Goal: Communication & Community: Answer question/provide support

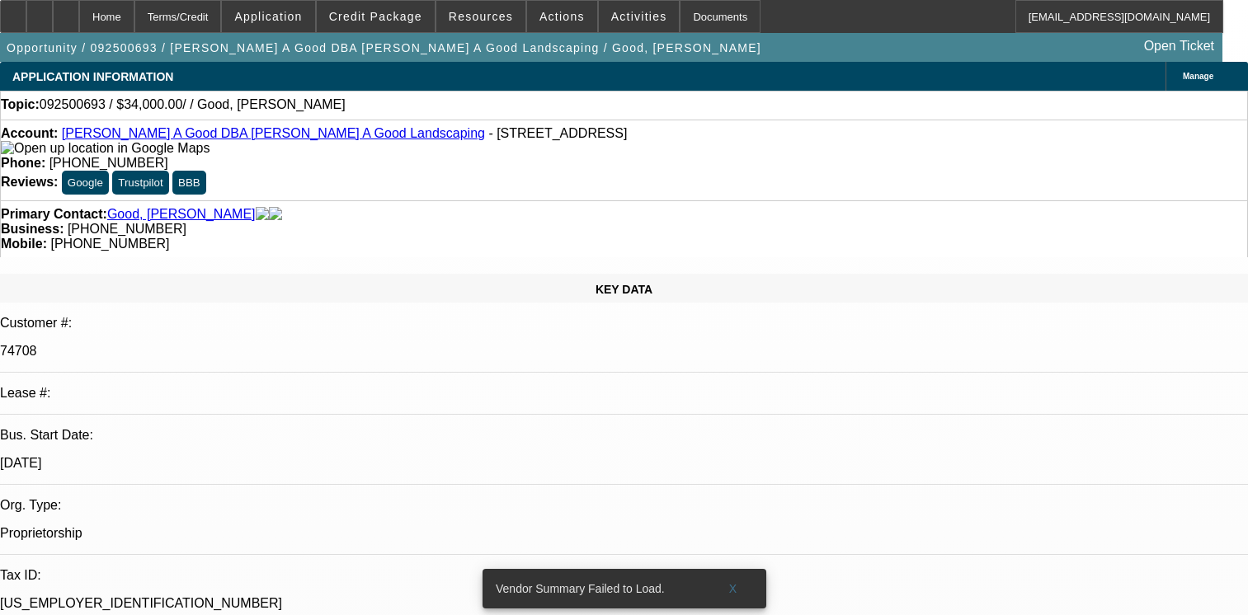
select select "0"
select select "2"
select select "0.1"
select select "4"
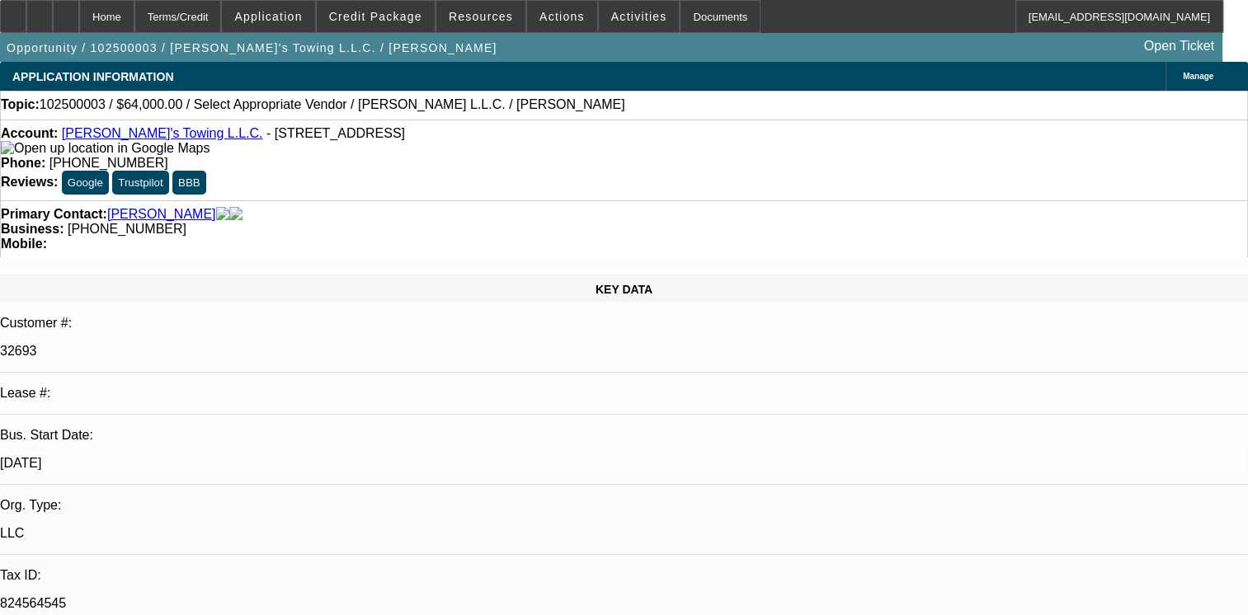
select select "0"
select select "2"
select select "0.1"
select select "1"
select select "2"
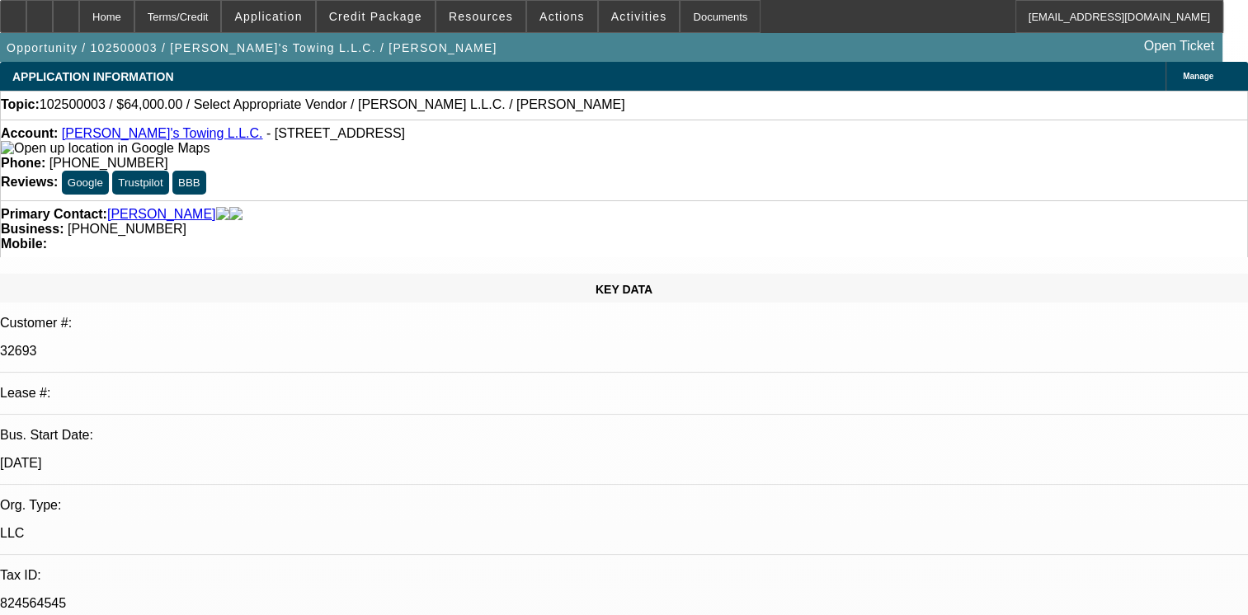
select select "4"
radio input "true"
select select "0"
select select "2"
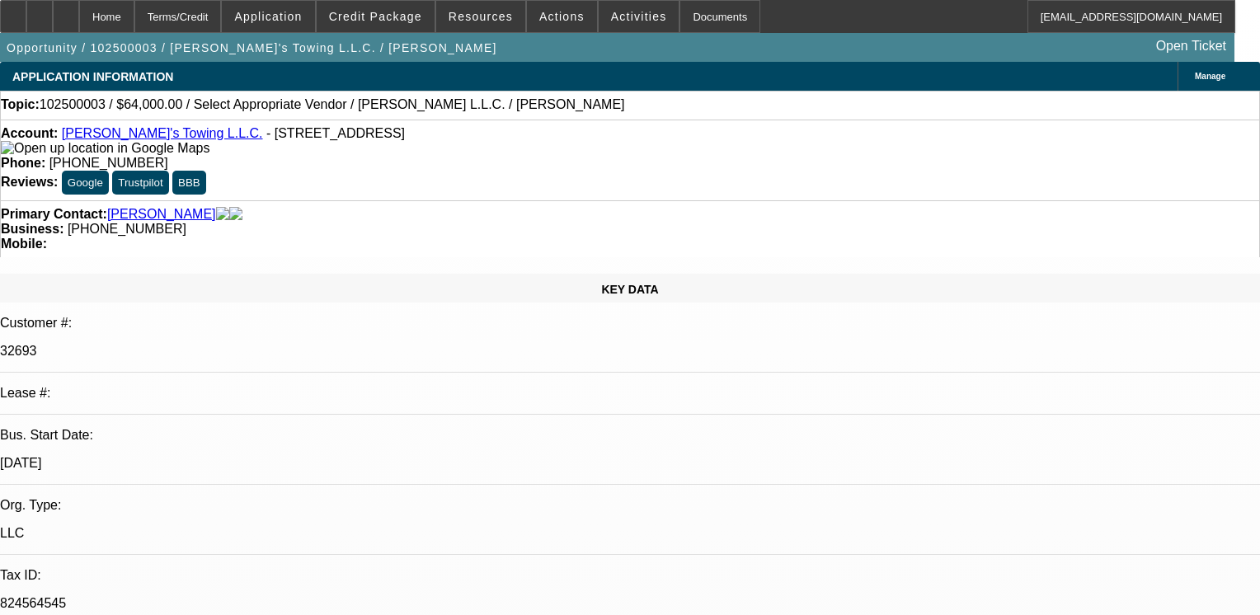
select select "2"
select select "0.1"
select select "4"
paste textarea "01,02 & 03 FINPAC SVC DEALS, GOOD PAY HISTORY/04- SOLD DEAL NO HISTORY WITH BEA…"
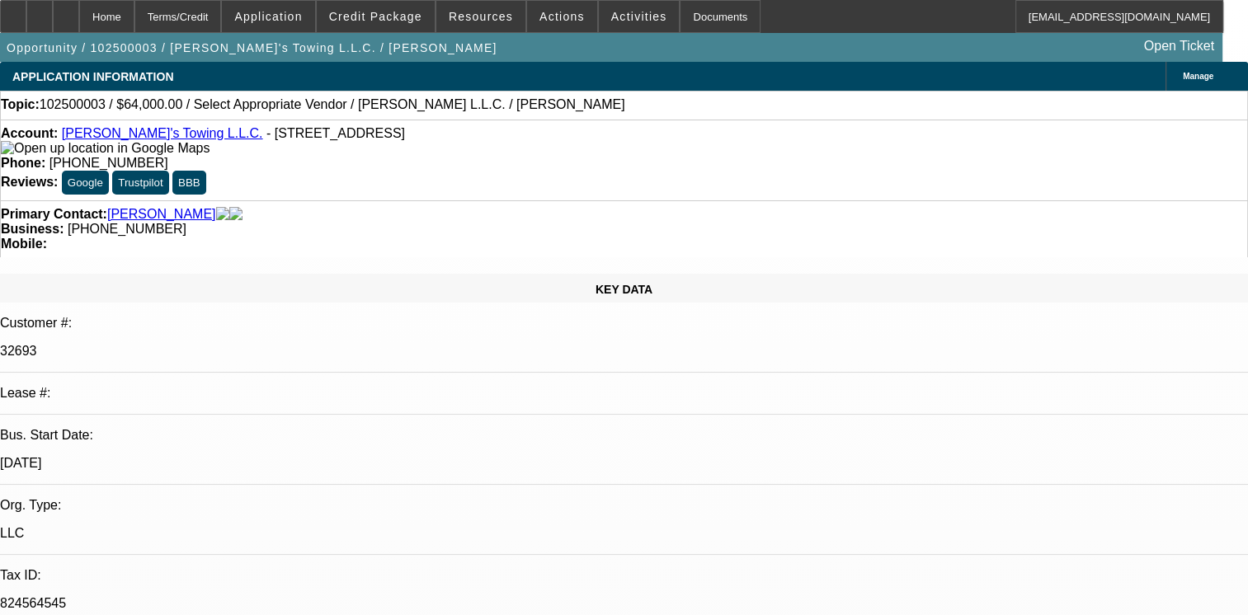
scroll to position [16, 0]
type textarea "01,02 & 03 FINPAC SVC DEALS, GOOD PAY HISTORY/04- SOLD DEAL NO HISTORY WITH BEA…"
radio input "true"
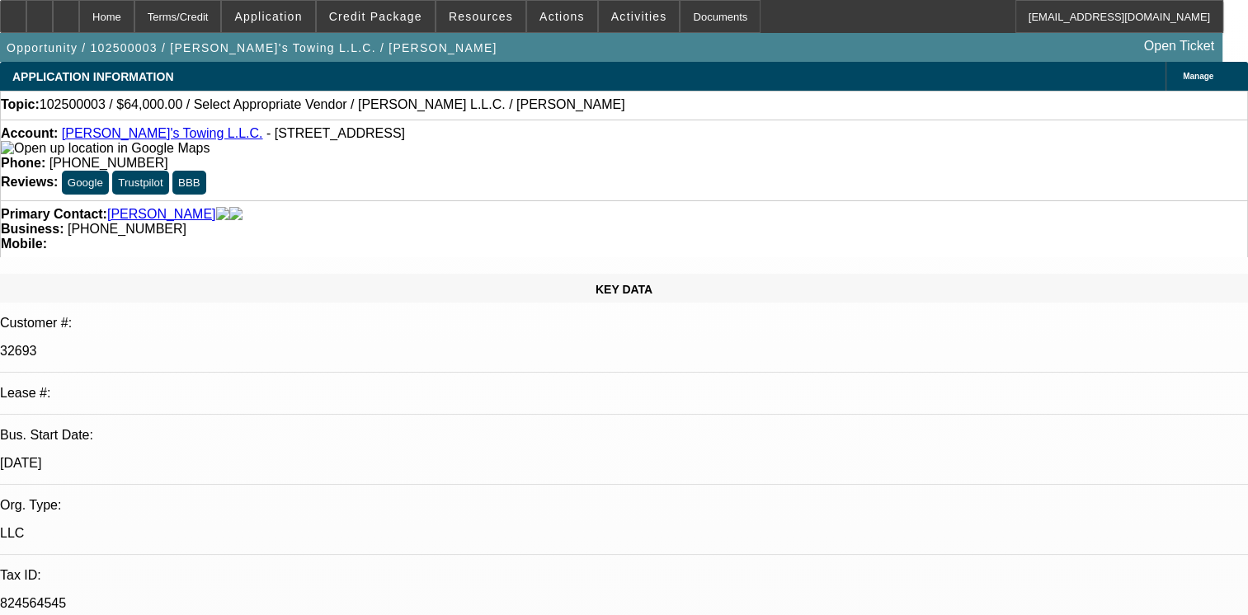
scroll to position [0, 0]
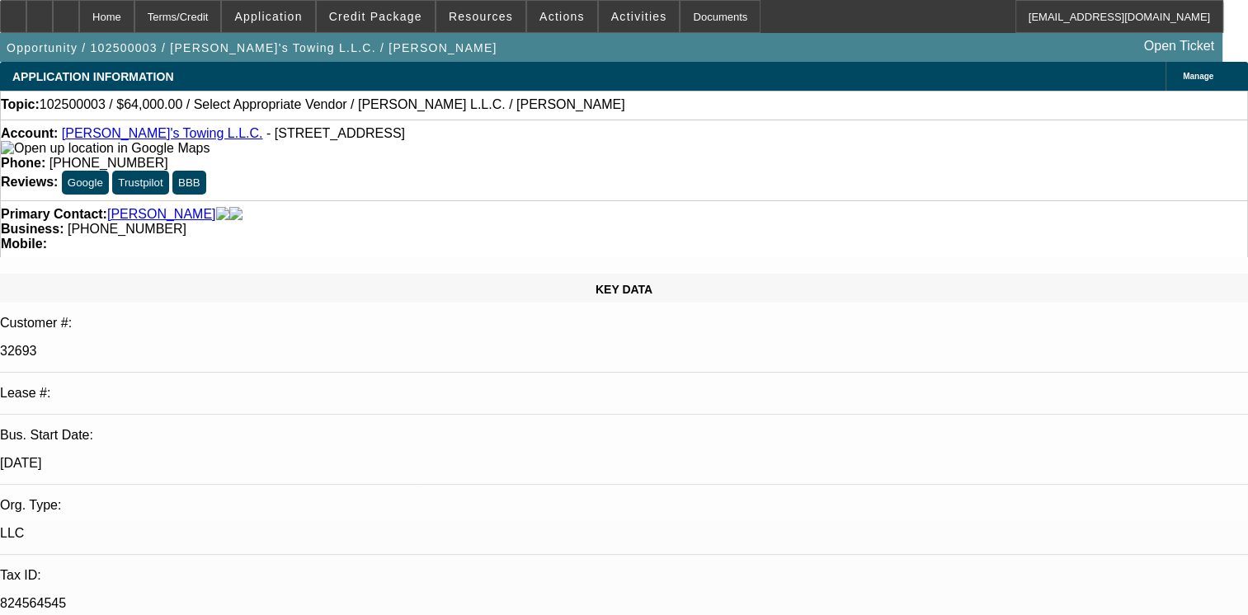
scroll to position [20, 0]
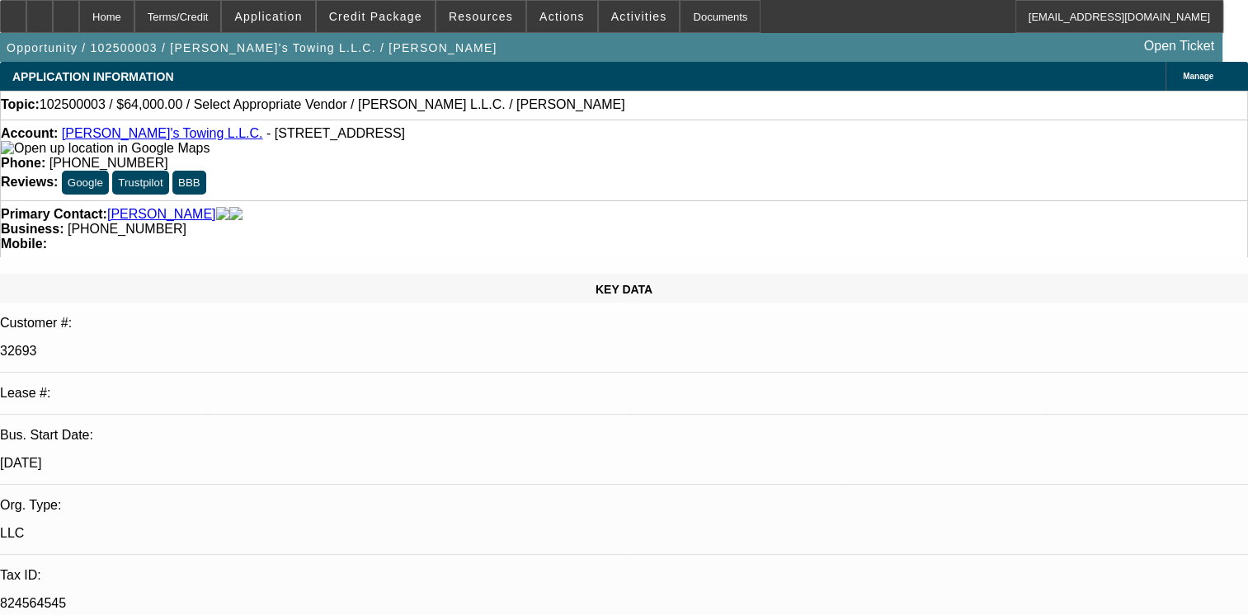
type textarea "01-PAID OF SVC DEAL, GOOD PAY HISTORY/02 & 03 ARE FINPAC SVC DEALS, GOOD PAY HI…"
radio input "false"
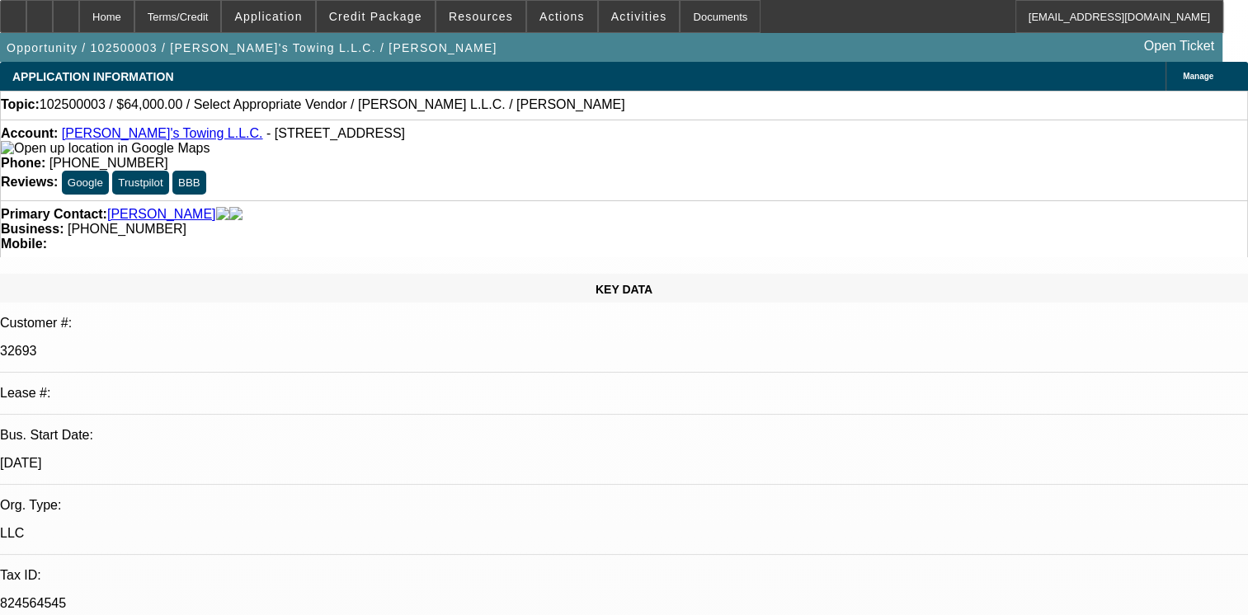
radio input "true"
click at [550, 124] on div "Account: [PERSON_NAME]'s Towing L.L.C. - [STREET_ADDRESS] Phone: [PHONE_NUMBER]…" at bounding box center [624, 160] width 1248 height 81
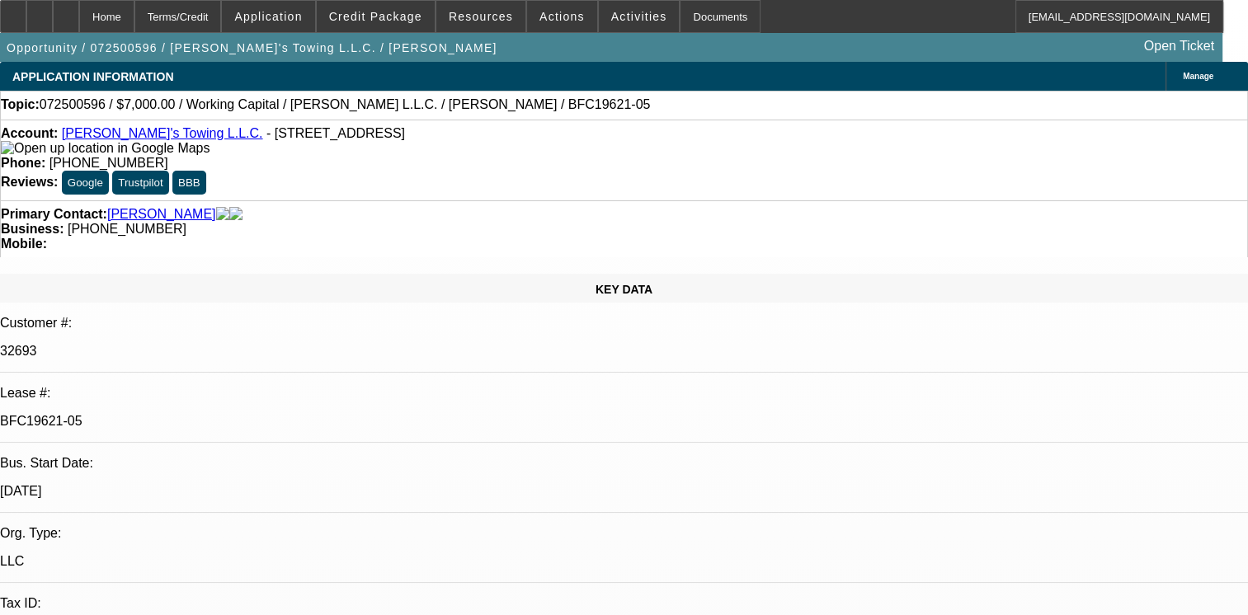
select select "0"
select select "1"
select select "2"
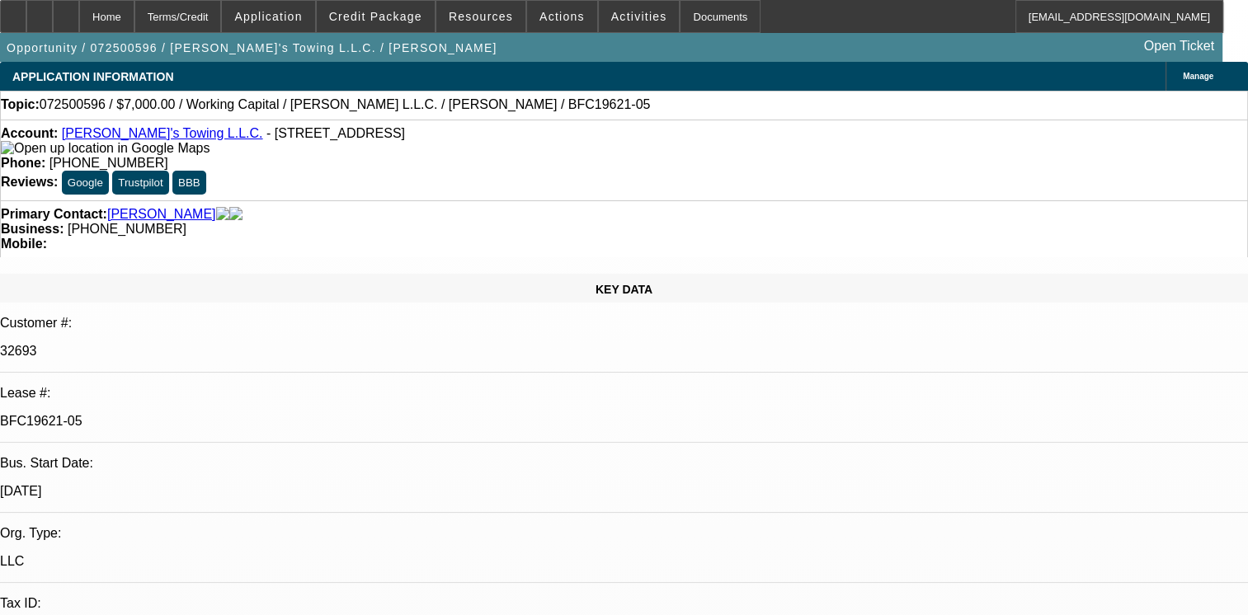
select select "6"
radio input "true"
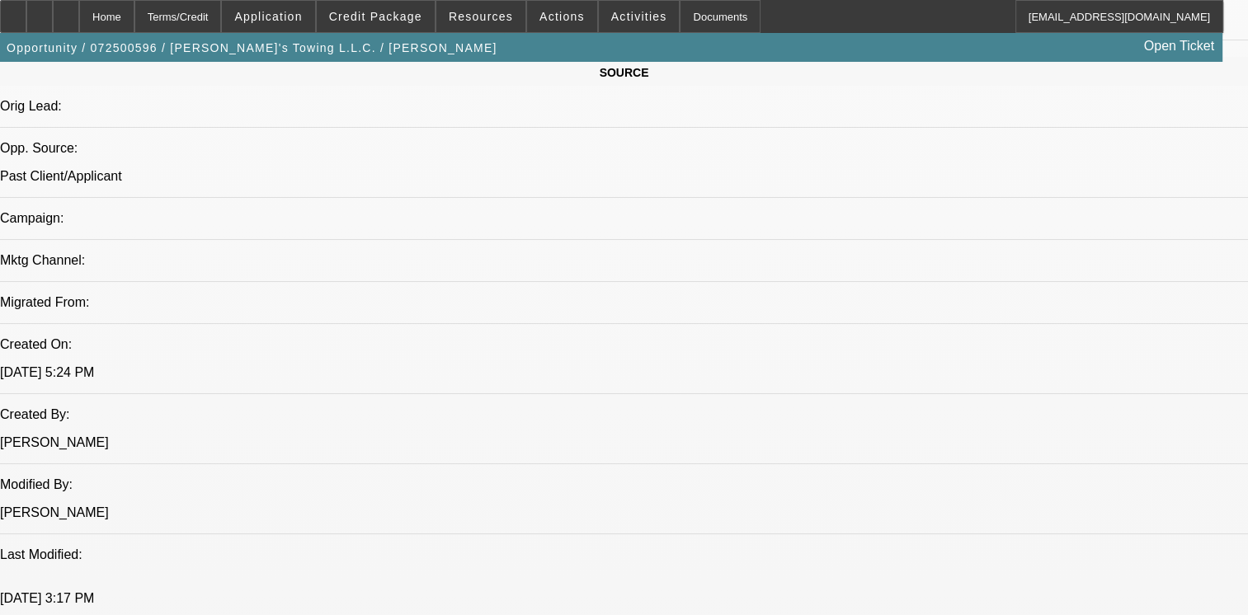
scroll to position [1089, 0]
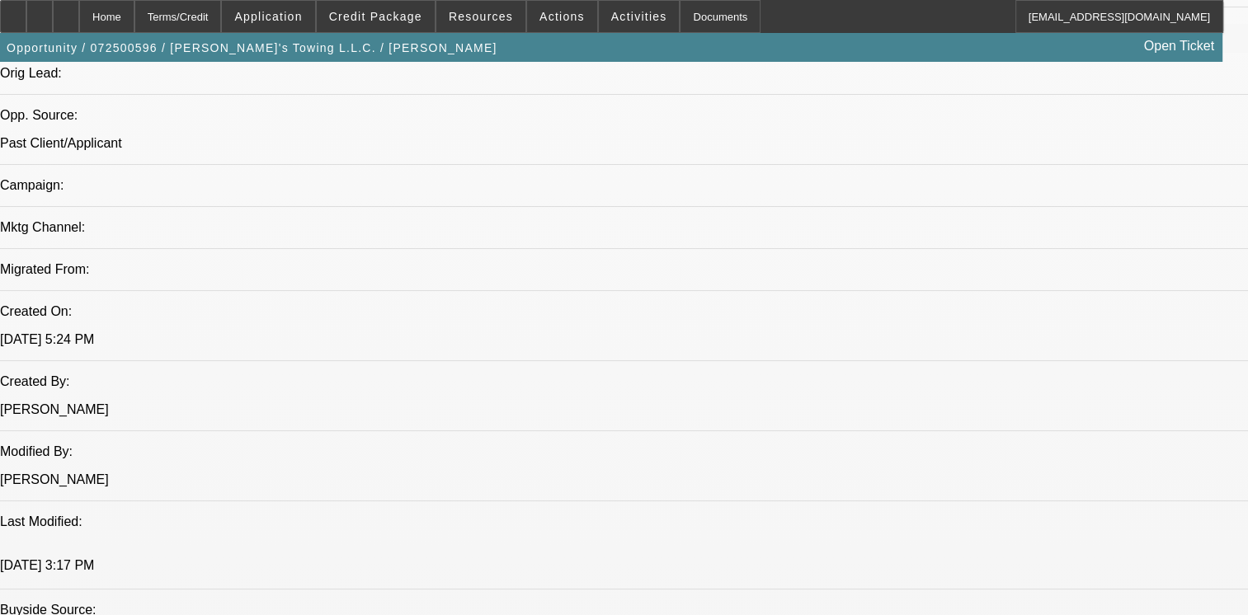
drag, startPoint x: 482, startPoint y: 231, endPoint x: 311, endPoint y: 214, distance: 171.5
drag, startPoint x: 311, startPoint y: 214, endPoint x: 300, endPoint y: 210, distance: 11.5
drag, startPoint x: 300, startPoint y: 210, endPoint x: 476, endPoint y: 226, distance: 176.4
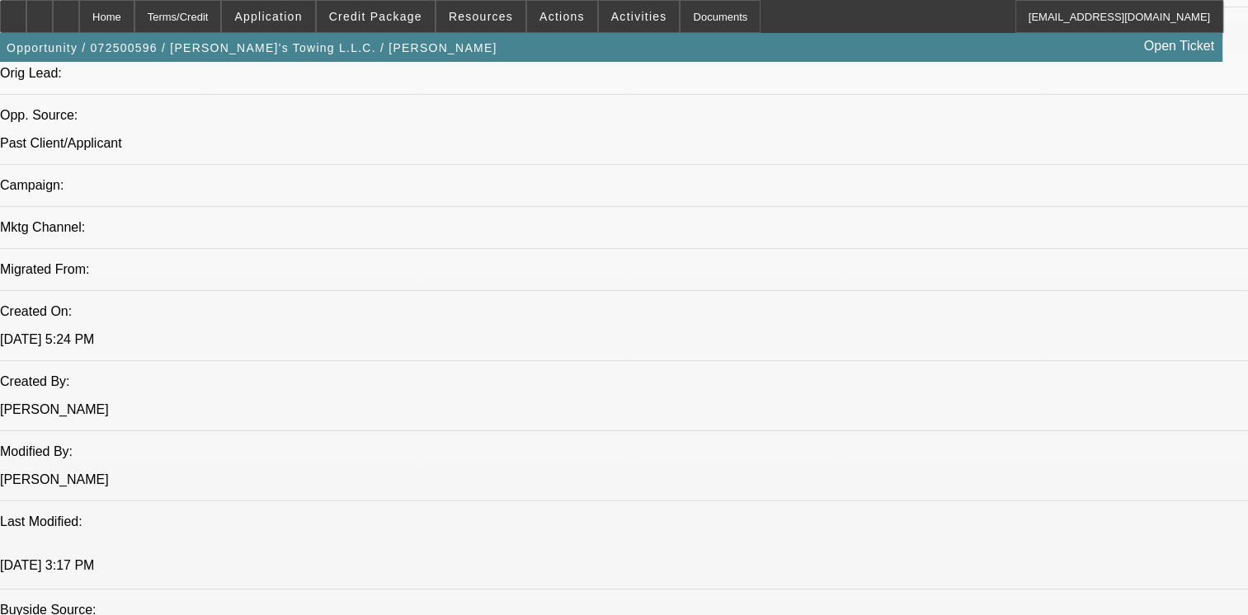
copy div "01,02 & 03 FINPAC SVC DEALS, GOOD PAY HISTORY/04- SOLD DEAL NO HISTORY WITH BEA…"
